Goal: Task Accomplishment & Management: Manage account settings

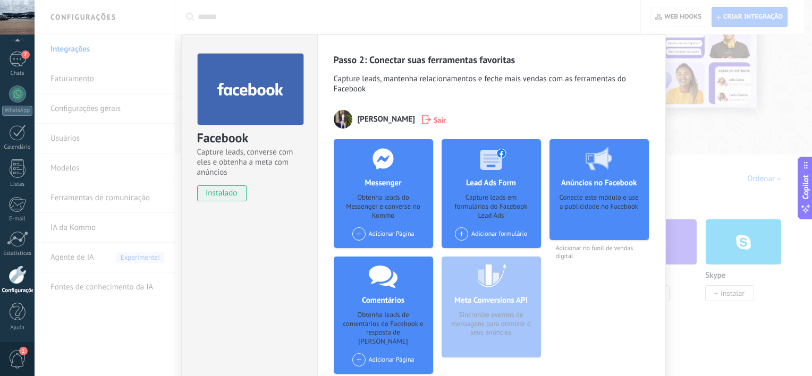
click at [64, 145] on div "Facebook Capture leads, converse com eles e obtenha a meta com anúncios instala…" at bounding box center [423, 188] width 777 height 376
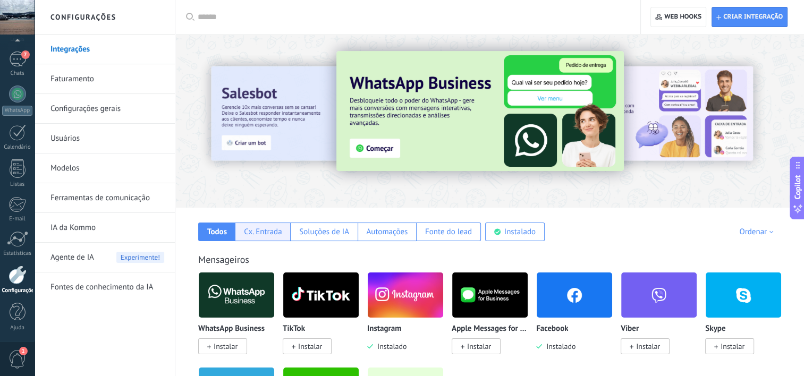
click at [265, 234] on div "Cx. Entrada" at bounding box center [263, 232] width 38 height 10
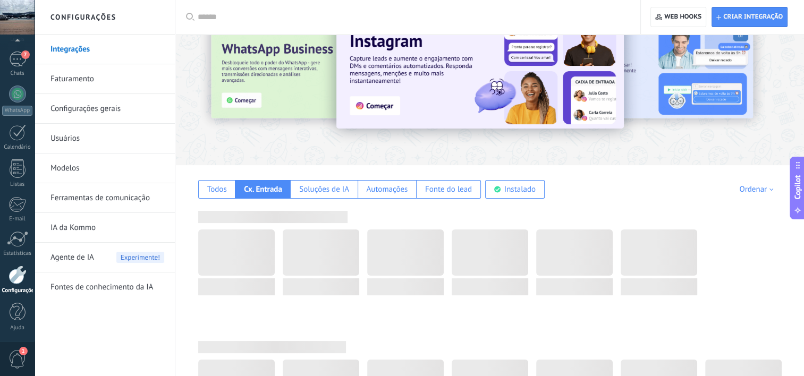
scroll to position [106, 0]
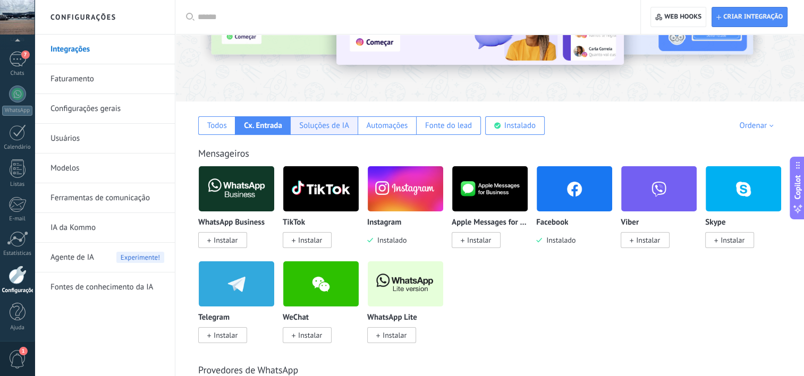
click at [335, 124] on div "Soluções de IA" at bounding box center [324, 126] width 50 height 10
click at [271, 130] on div "Cx. Entrada" at bounding box center [262, 125] width 55 height 19
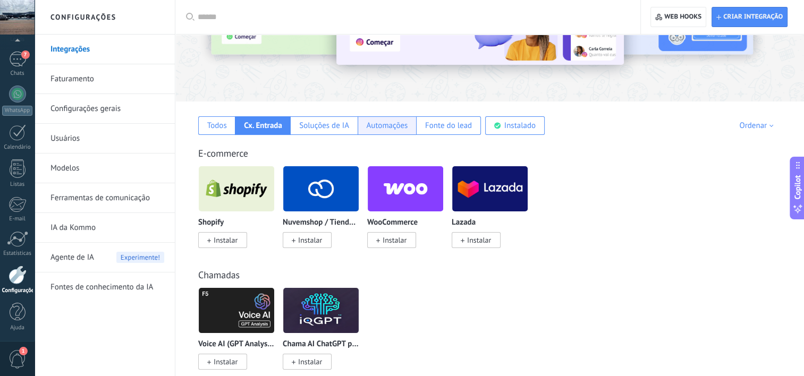
click at [382, 129] on div "Automações" at bounding box center [386, 126] width 41 height 10
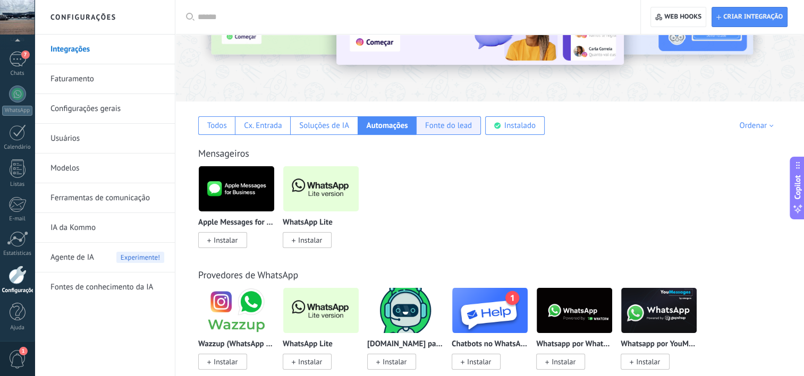
click at [440, 130] on div "Fonte do lead" at bounding box center [448, 126] width 47 height 10
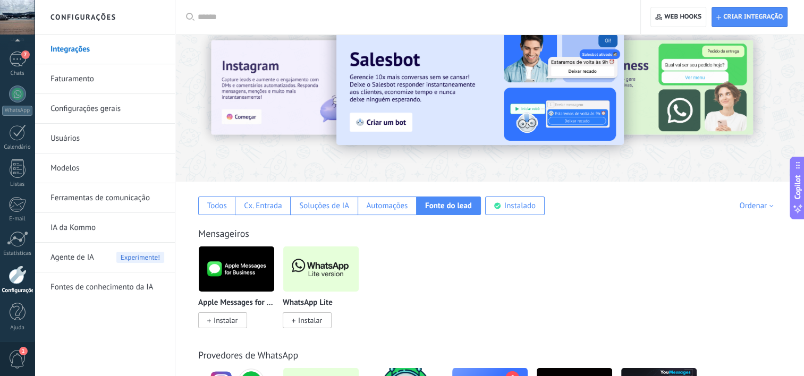
scroll to position [0, 0]
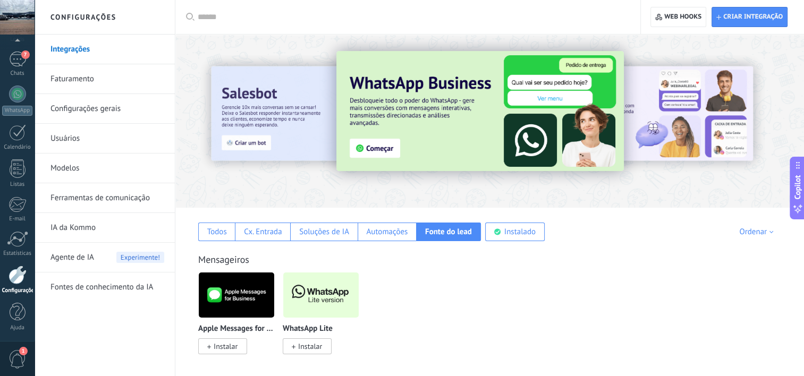
click at [63, 80] on link "Faturamento" at bounding box center [107, 79] width 114 height 30
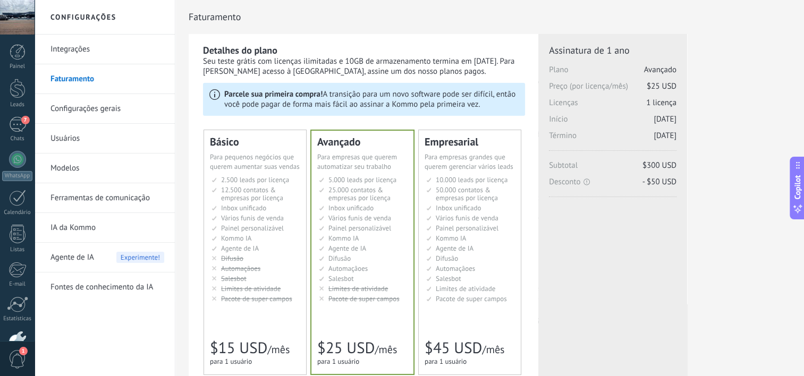
click at [98, 108] on link "Configurações gerais" at bounding box center [107, 109] width 114 height 30
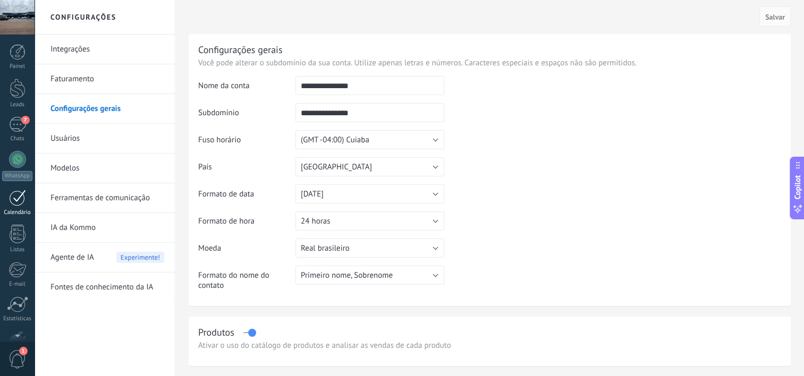
scroll to position [65, 0]
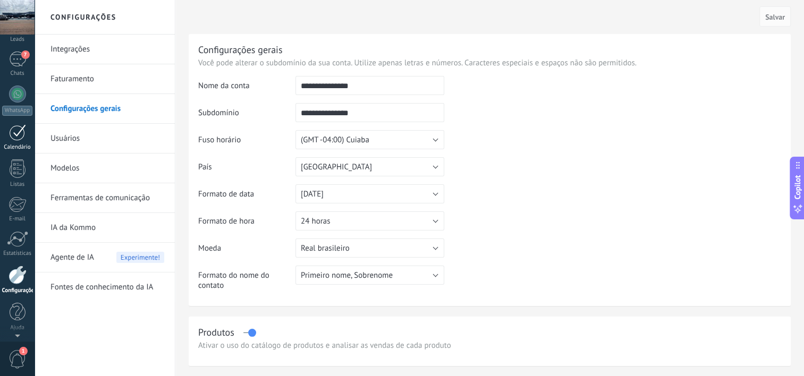
click at [15, 130] on div "Painel Leads 7 Chats WhatsApp Clientes" at bounding box center [17, 160] width 35 height 363
click at [17, 62] on div "7" at bounding box center [17, 59] width 17 height 15
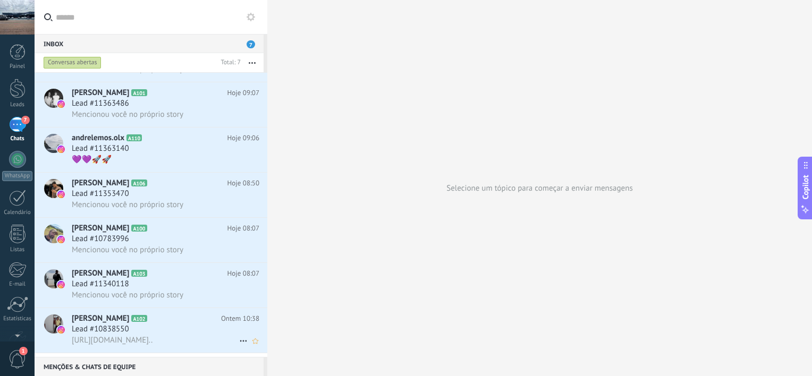
click at [99, 340] on span "https://lookaside.fbsbx.com/ig_messaging_cdn/?asset_id=17900141784141933&signat…" at bounding box center [112, 340] width 81 height 10
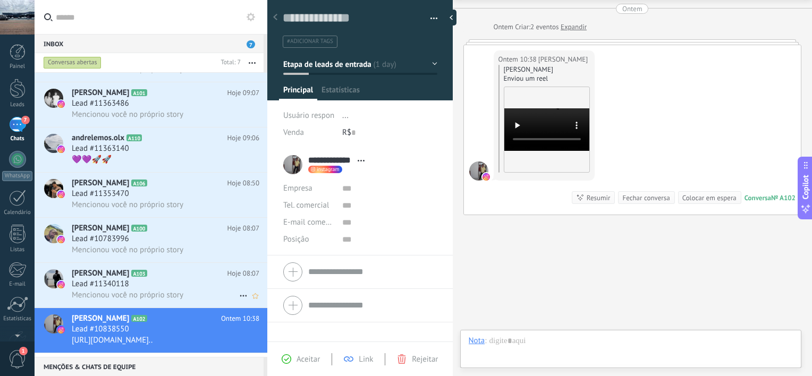
scroll to position [15, 0]
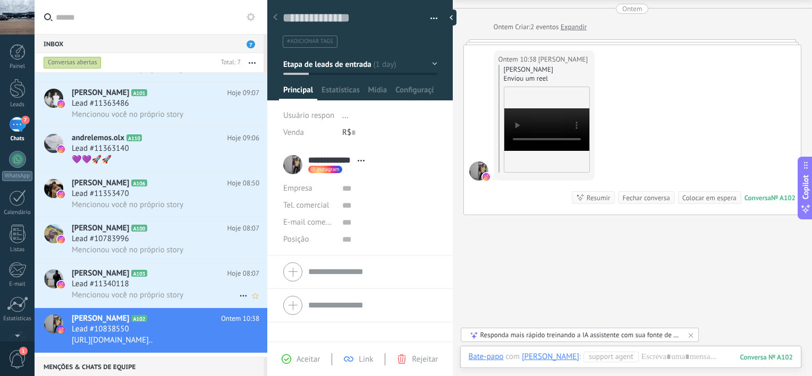
click at [128, 279] on h2 "Vinícius Mazei A103" at bounding box center [150, 273] width 156 height 11
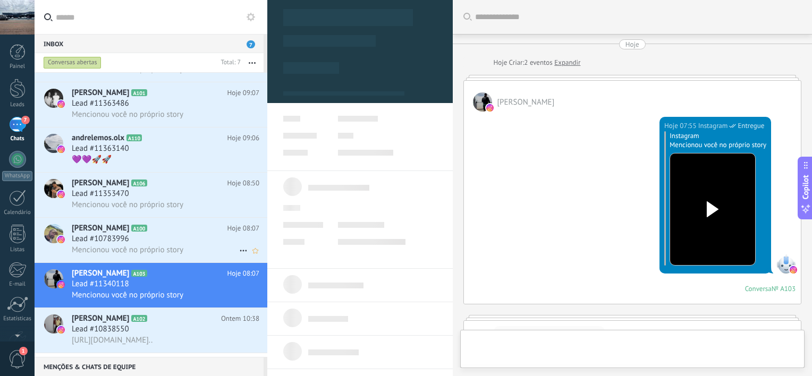
scroll to position [226, 0]
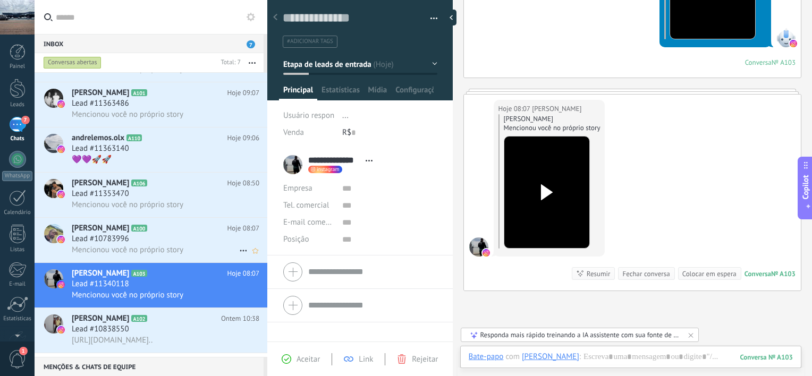
click at [132, 237] on h3 "Lead #10783996" at bounding box center [103, 239] width 63 height 11
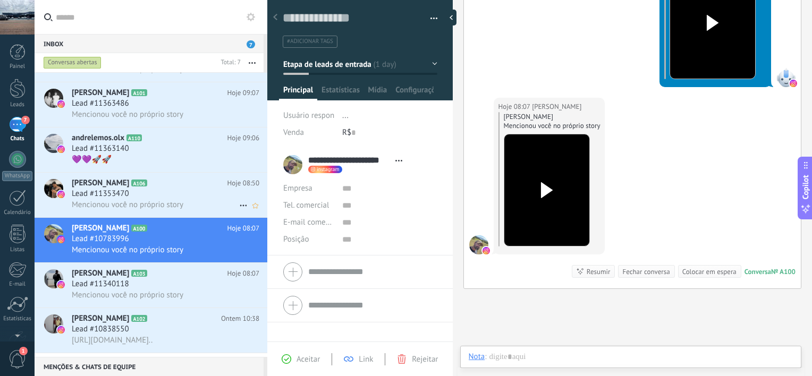
scroll to position [15, 0]
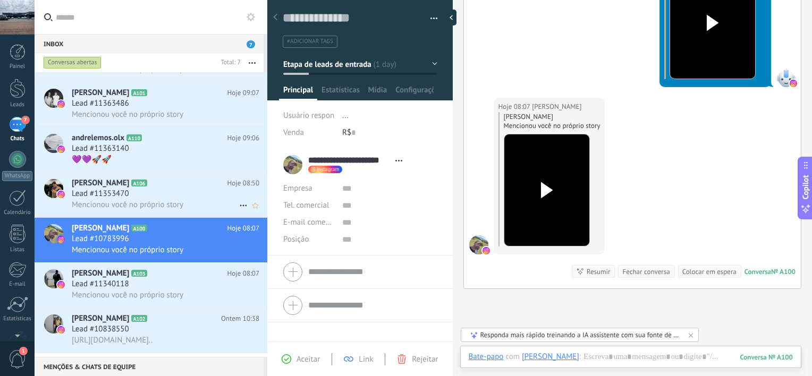
click at [117, 194] on span "Lead #11353470" at bounding box center [100, 194] width 57 height 11
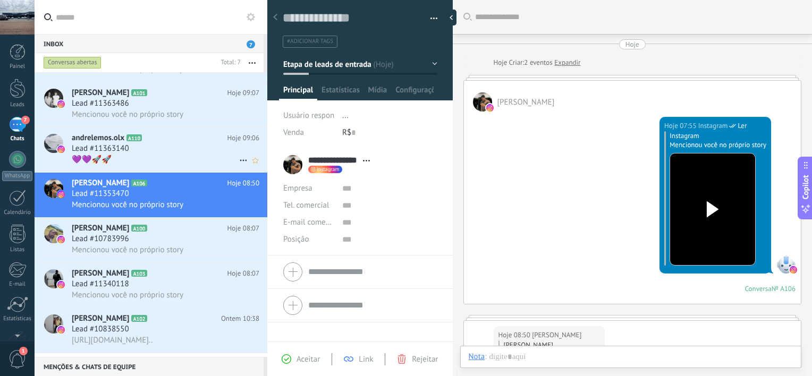
scroll to position [226, 0]
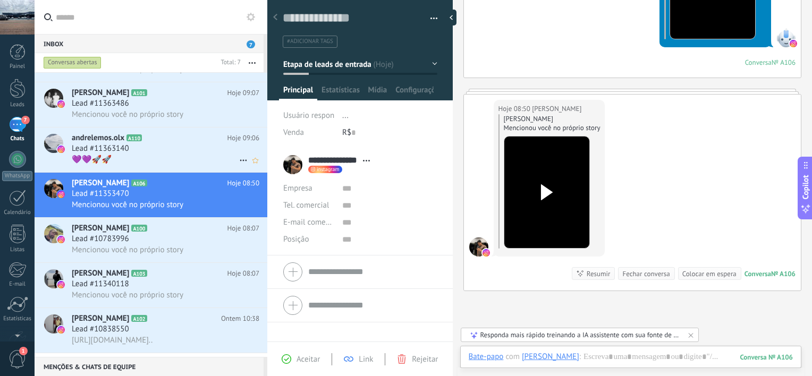
click at [117, 156] on h3 "💜💜🚀🚀" at bounding box center [94, 160] width 45 height 11
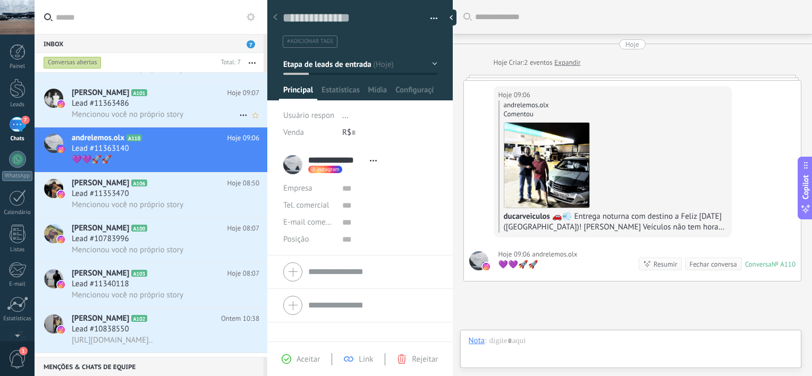
scroll to position [15, 0]
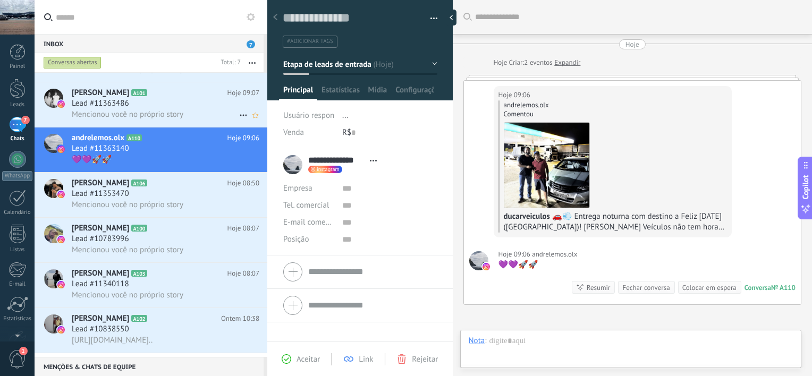
click at [109, 99] on span "Lead #11363486" at bounding box center [100, 103] width 57 height 11
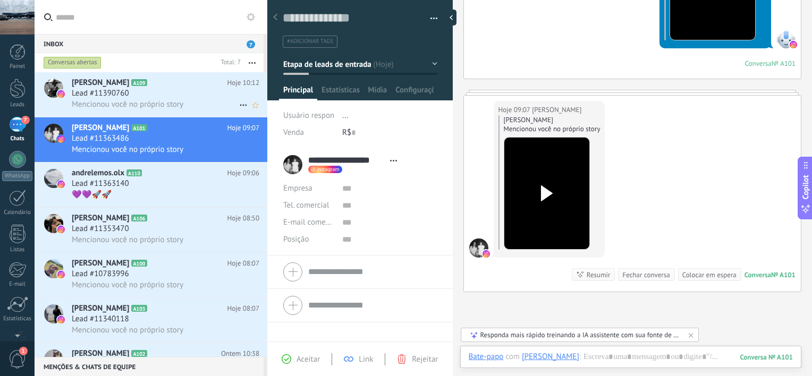
click at [190, 96] on div "Lead #11390760" at bounding box center [166, 93] width 188 height 11
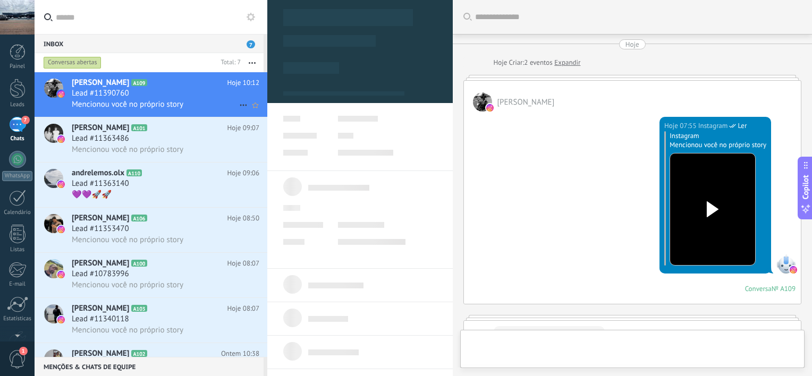
scroll to position [226, 0]
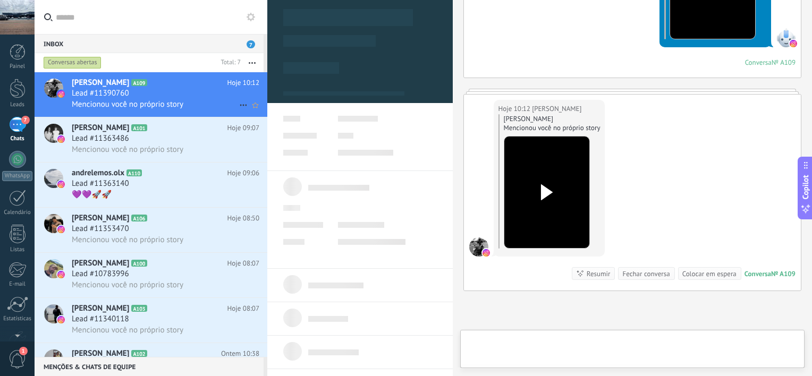
type textarea "**********"
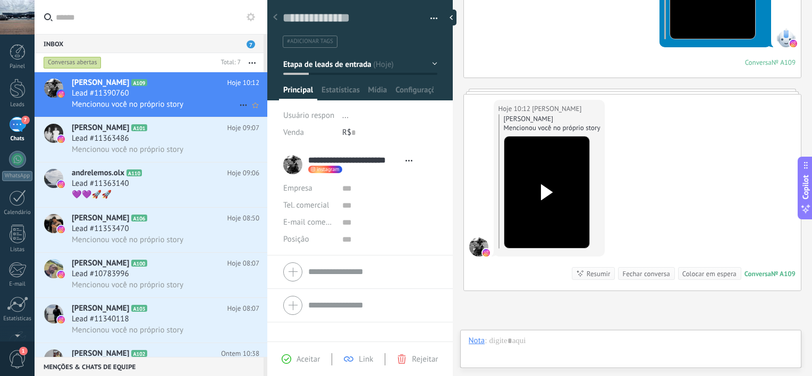
scroll to position [15, 0]
